Goal: Navigation & Orientation: Find specific page/section

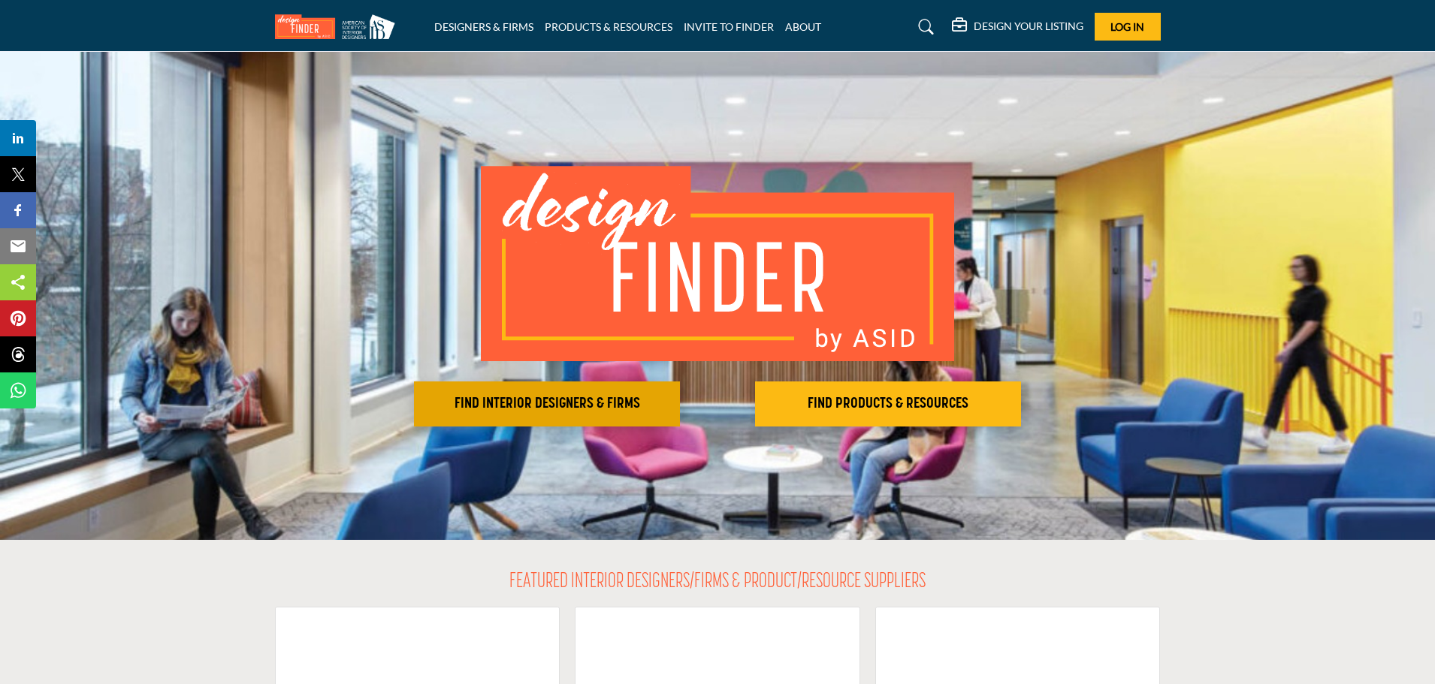
click at [531, 403] on h2 "FIND INTERIOR DESIGNERS & FIRMS" at bounding box center [546, 404] width 257 height 18
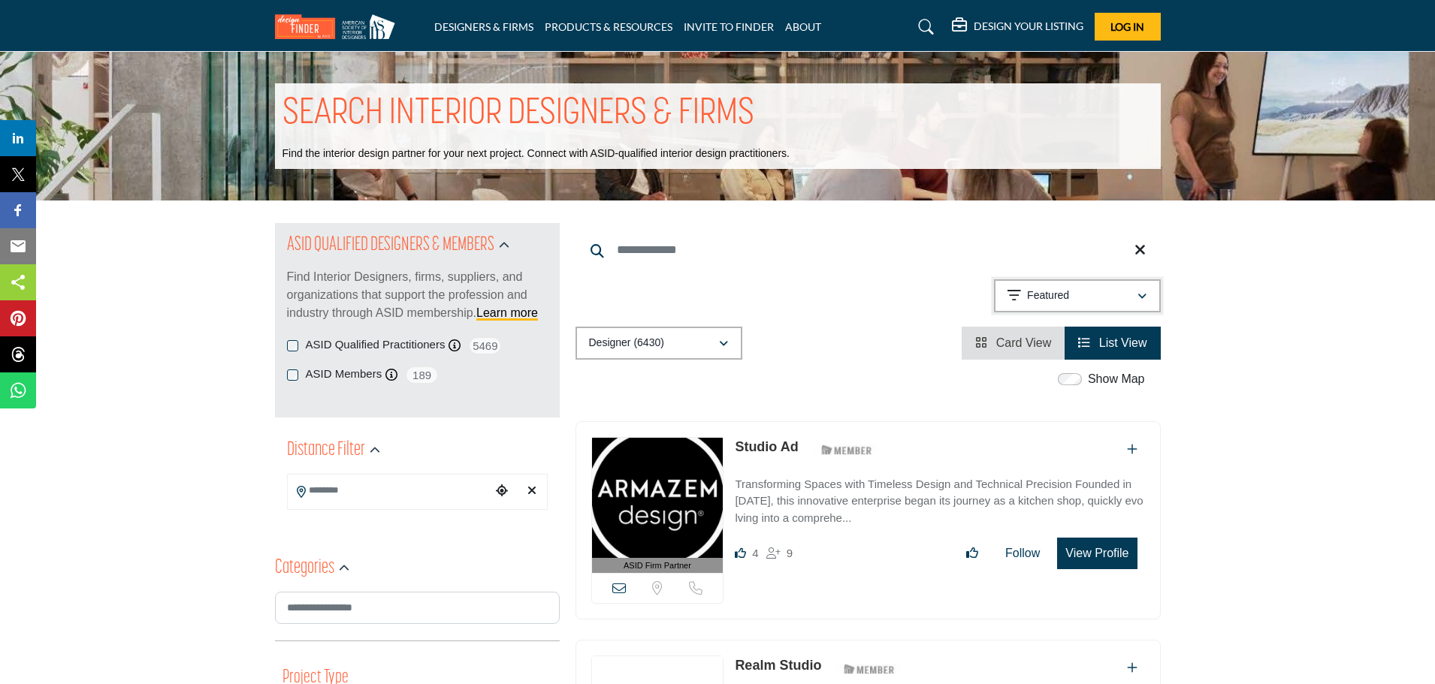
click at [1031, 298] on p "Featured" at bounding box center [1048, 296] width 42 height 15
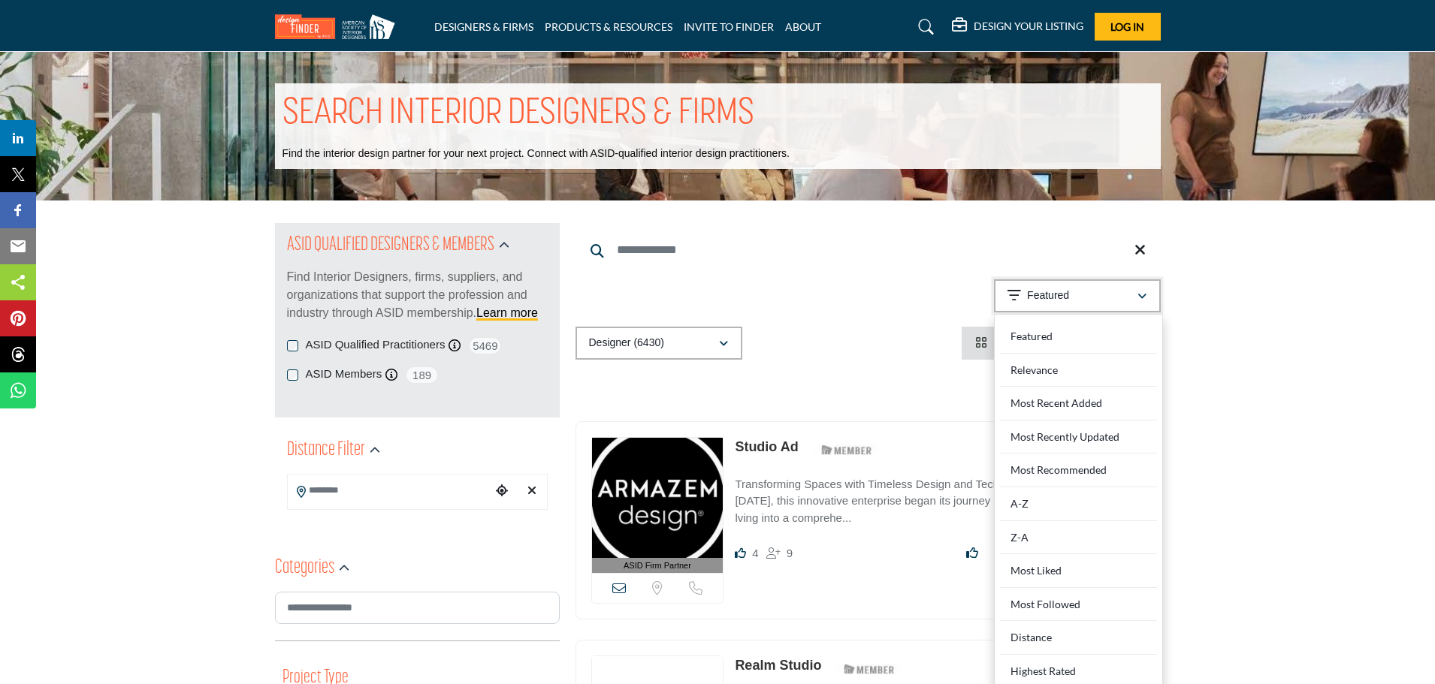
click at [1031, 298] on p "Featured" at bounding box center [1048, 296] width 42 height 15
